Goal: Task Accomplishment & Management: Use online tool/utility

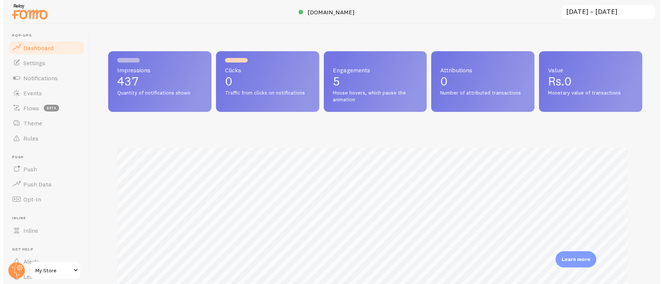
scroll to position [376596, 376260]
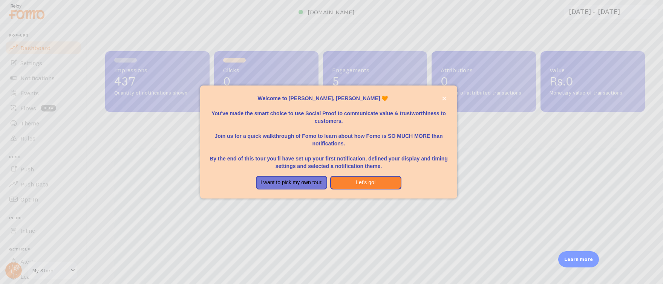
click at [34, 93] on div at bounding box center [331, 142] width 663 height 284
click at [441, 100] on button "close," at bounding box center [444, 99] width 8 height 8
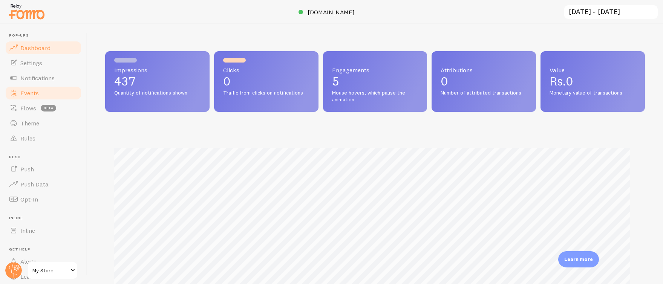
click at [28, 90] on span "Events" at bounding box center [29, 93] width 18 height 8
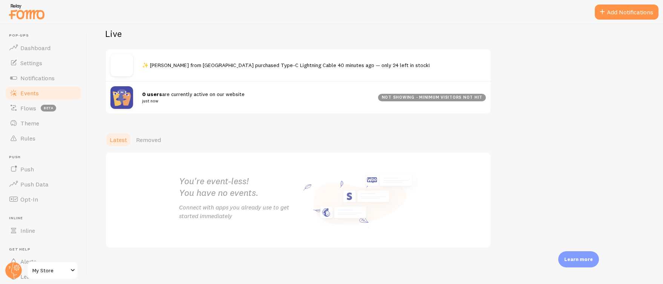
scroll to position [84, 0]
click at [49, 78] on span "Notifications" at bounding box center [37, 78] width 34 height 8
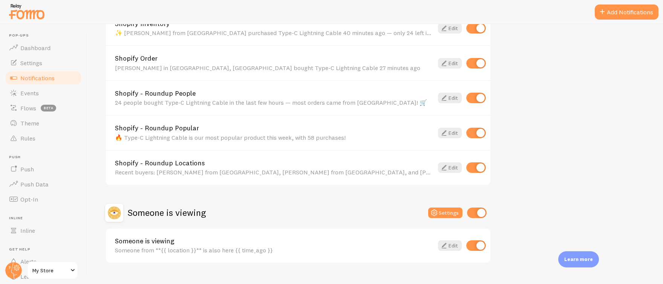
scroll to position [295, 0]
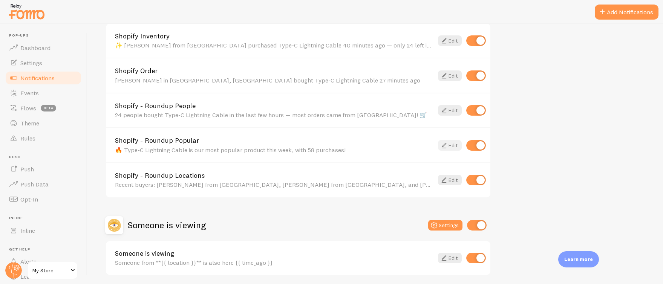
click at [448, 147] on link "Edit" at bounding box center [450, 145] width 24 height 11
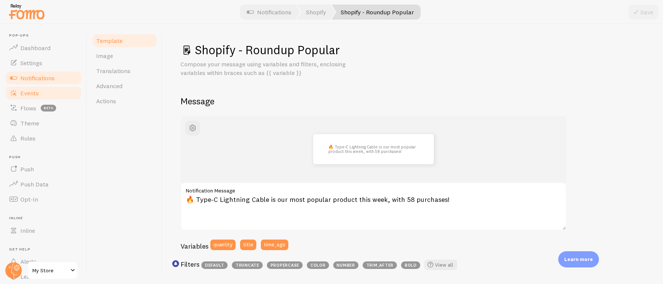
click at [37, 88] on link "Events" at bounding box center [44, 93] width 78 height 15
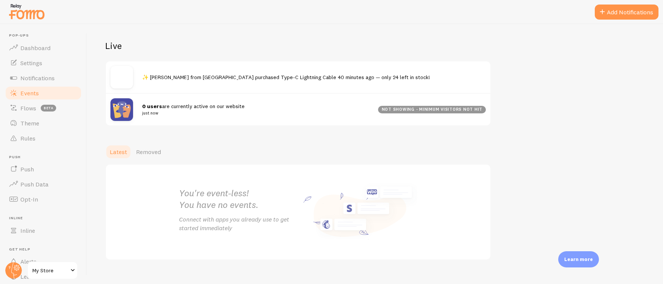
scroll to position [57, 0]
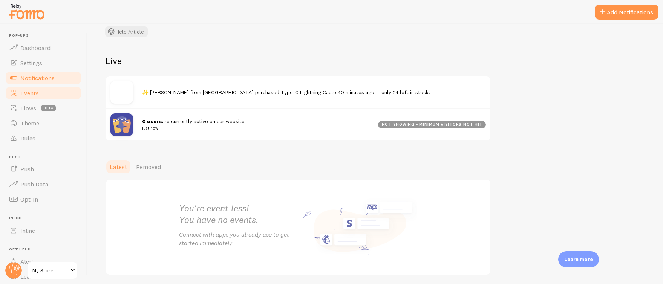
click at [33, 76] on span "Notifications" at bounding box center [37, 78] width 34 height 8
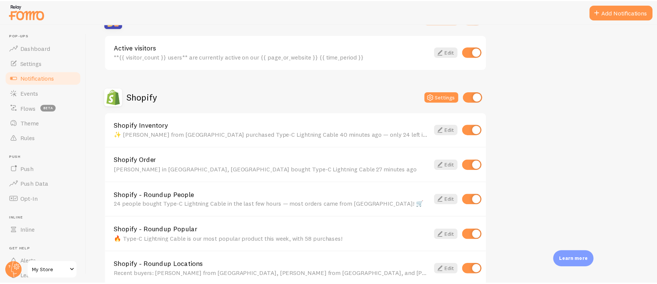
scroll to position [245, 0]
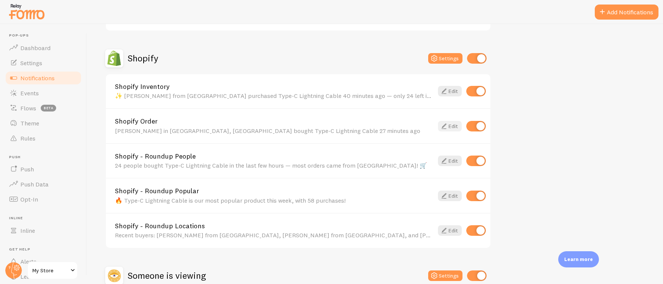
click at [446, 126] on icon at bounding box center [443, 126] width 9 height 9
